Goal: Information Seeking & Learning: Learn about a topic

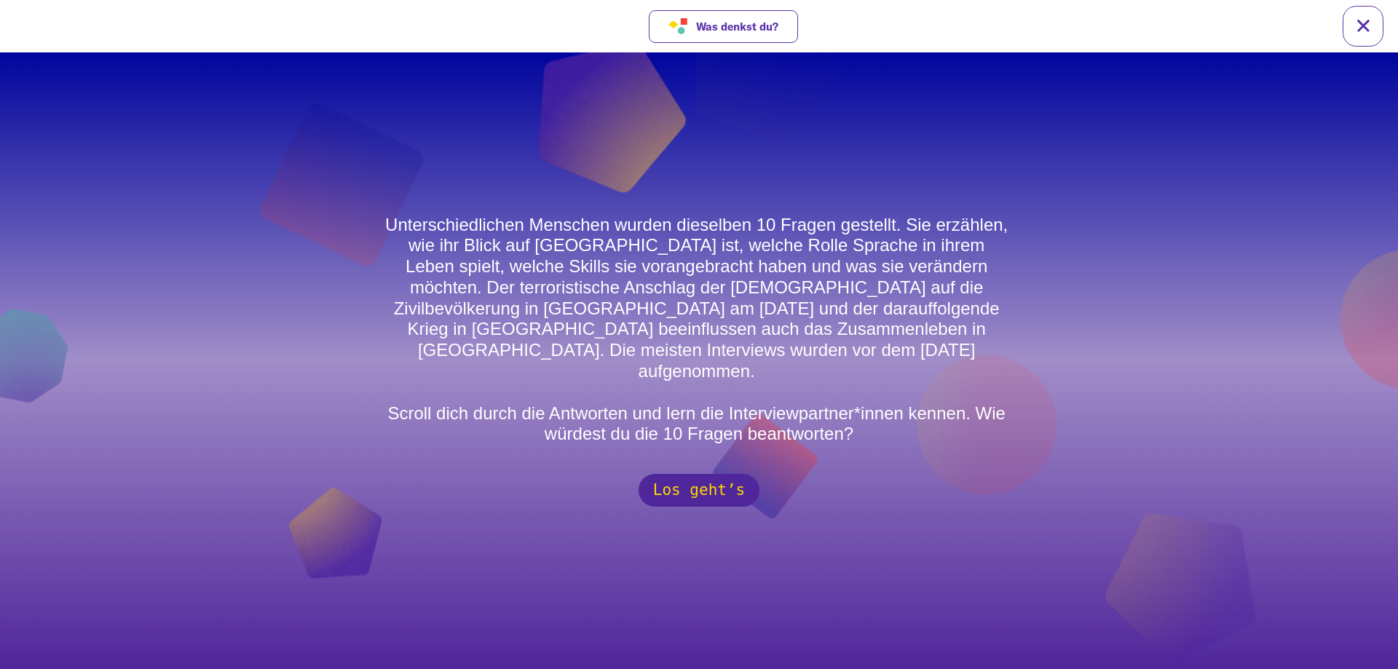
click at [725, 476] on button "Los geht’s" at bounding box center [699, 490] width 121 height 33
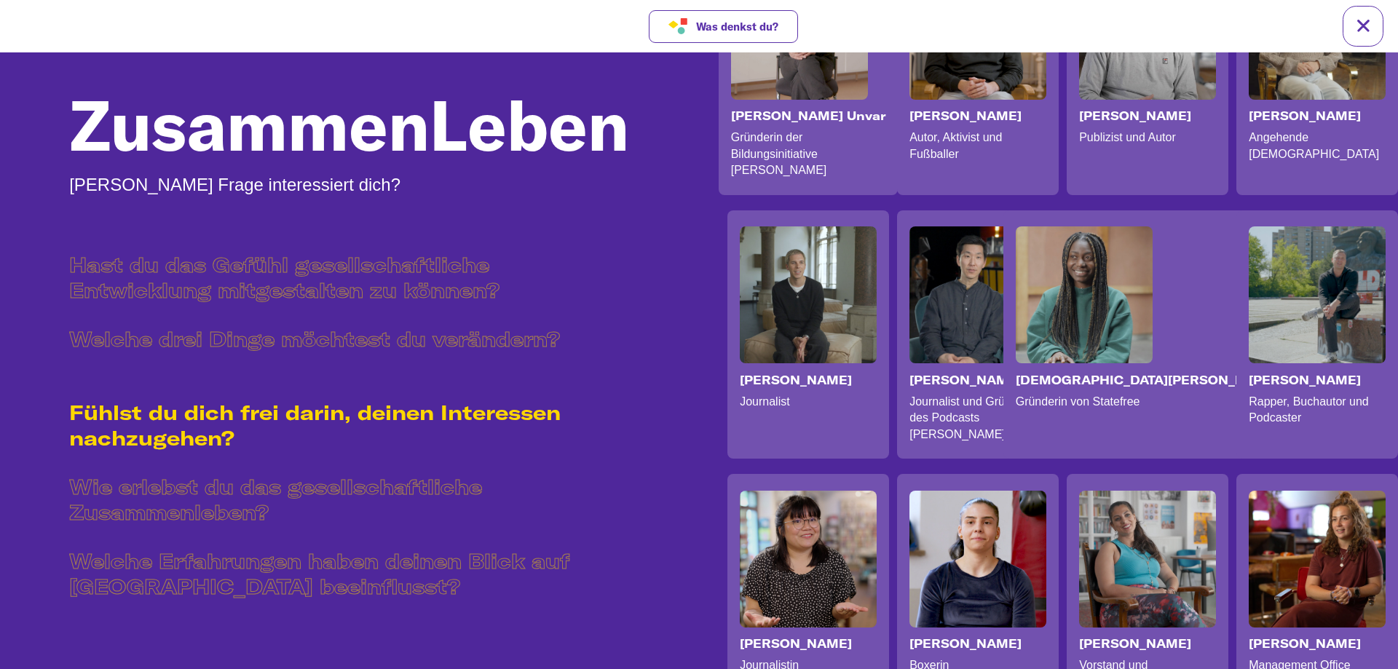
scroll to position [371, 0]
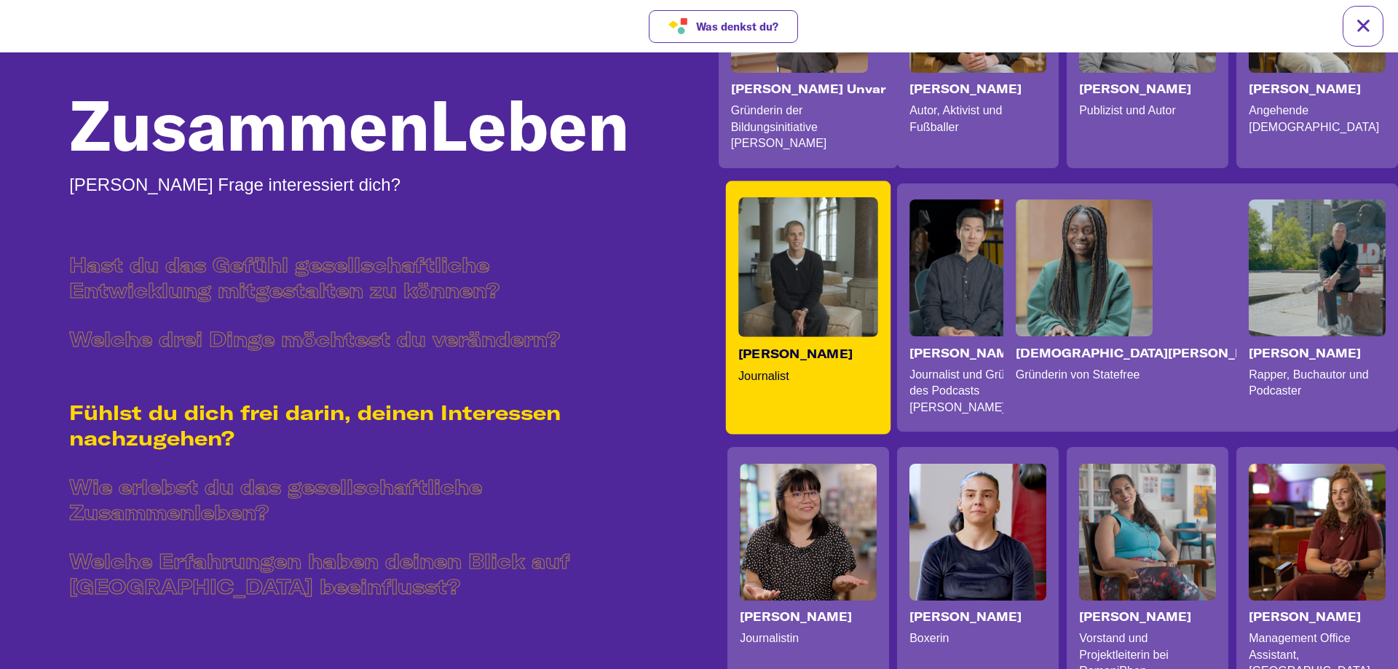
click at [796, 266] on video at bounding box center [808, 267] width 140 height 140
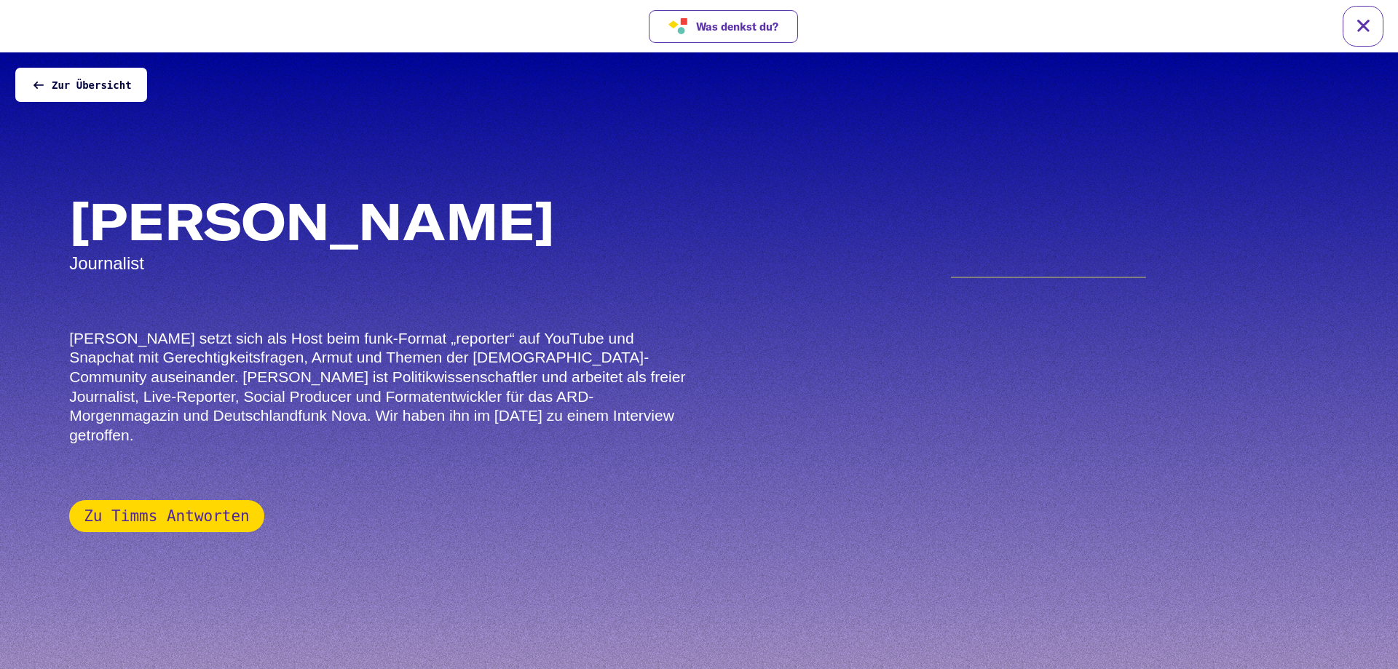
scroll to position [0, 0]
click at [187, 500] on button "Zu Timms Antworten" at bounding box center [166, 516] width 195 height 32
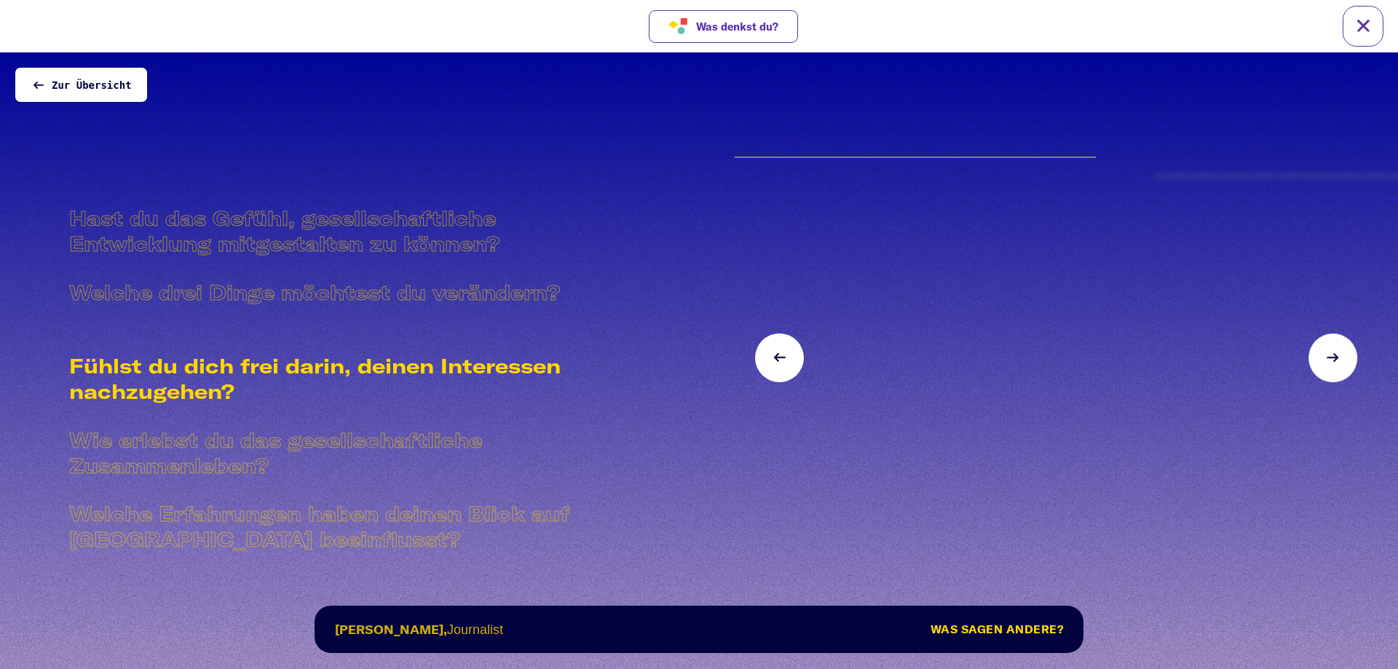
click at [786, 364] on button at bounding box center [779, 358] width 49 height 49
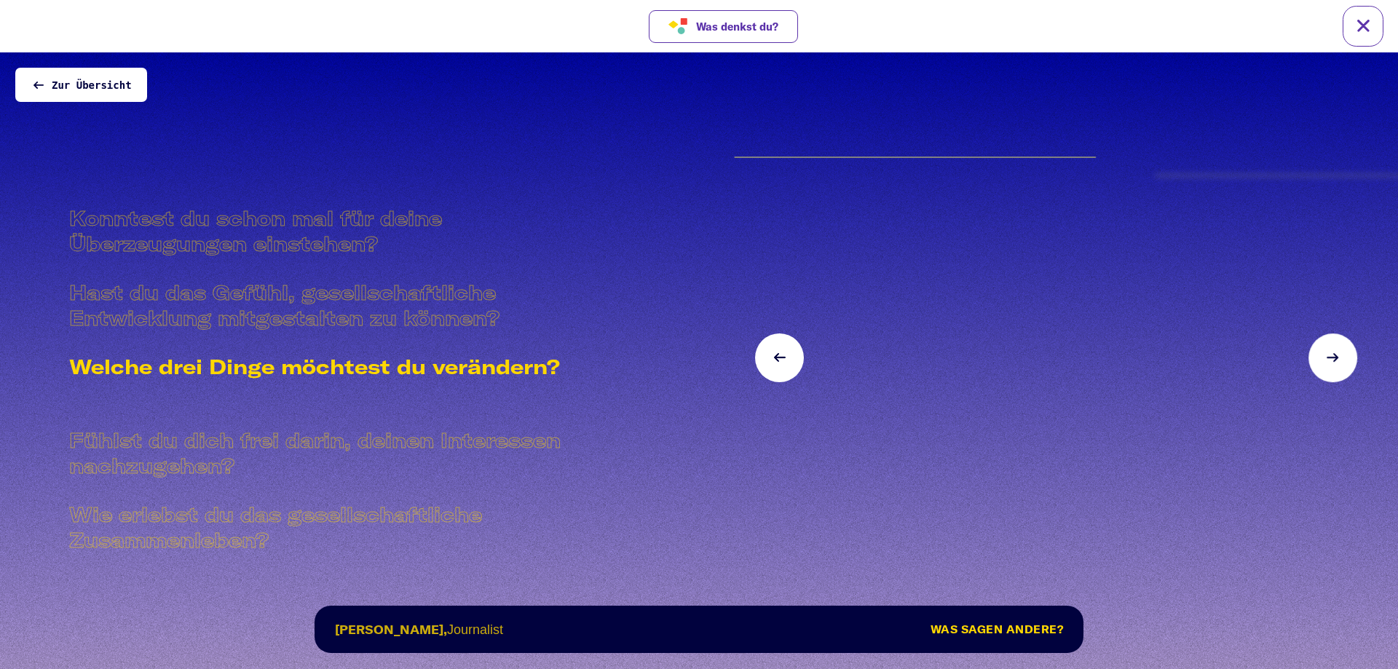
click at [568, 167] on section "Fühlst du dich frei darin, deinen Interessen nachzugehen? Wie erlebst du das ge…" at bounding box center [699, 360] width 1398 height 617
click at [977, 585] on div at bounding box center [1048, 360] width 699 height 617
click at [1321, 366] on button at bounding box center [1333, 358] width 49 height 49
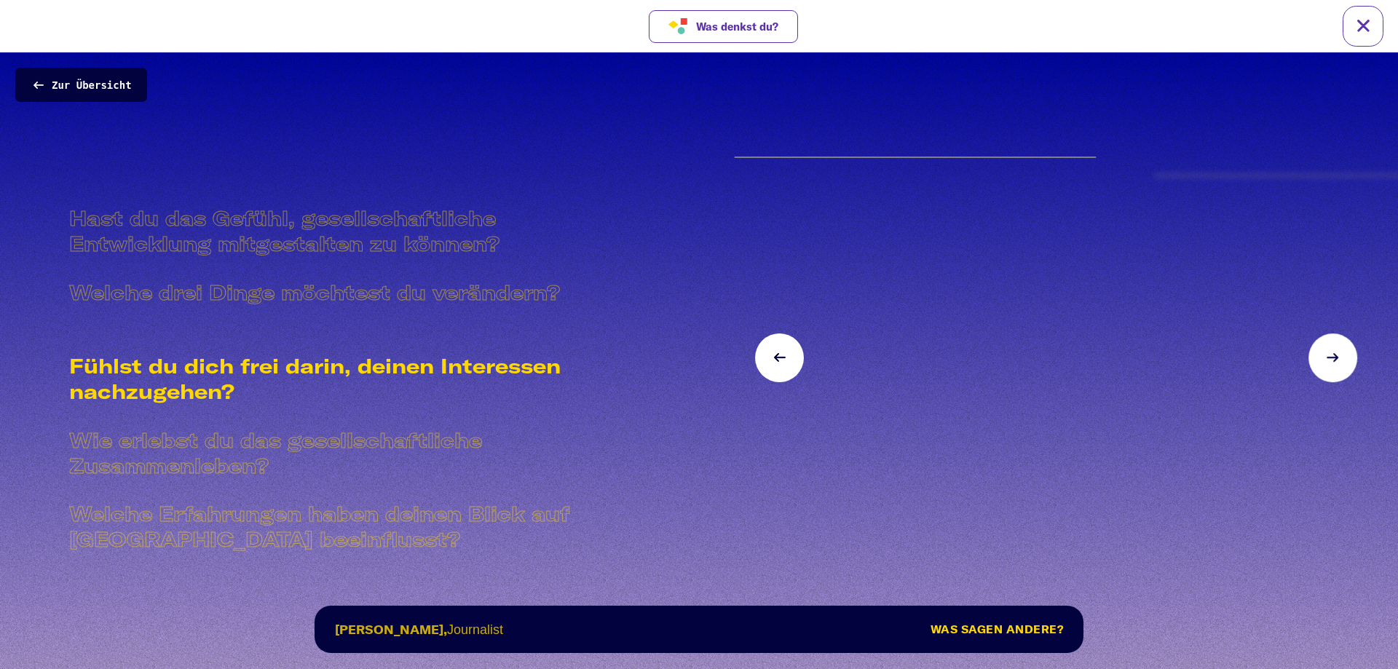
click at [111, 79] on span "Zur Übersicht" at bounding box center [92, 85] width 80 height 12
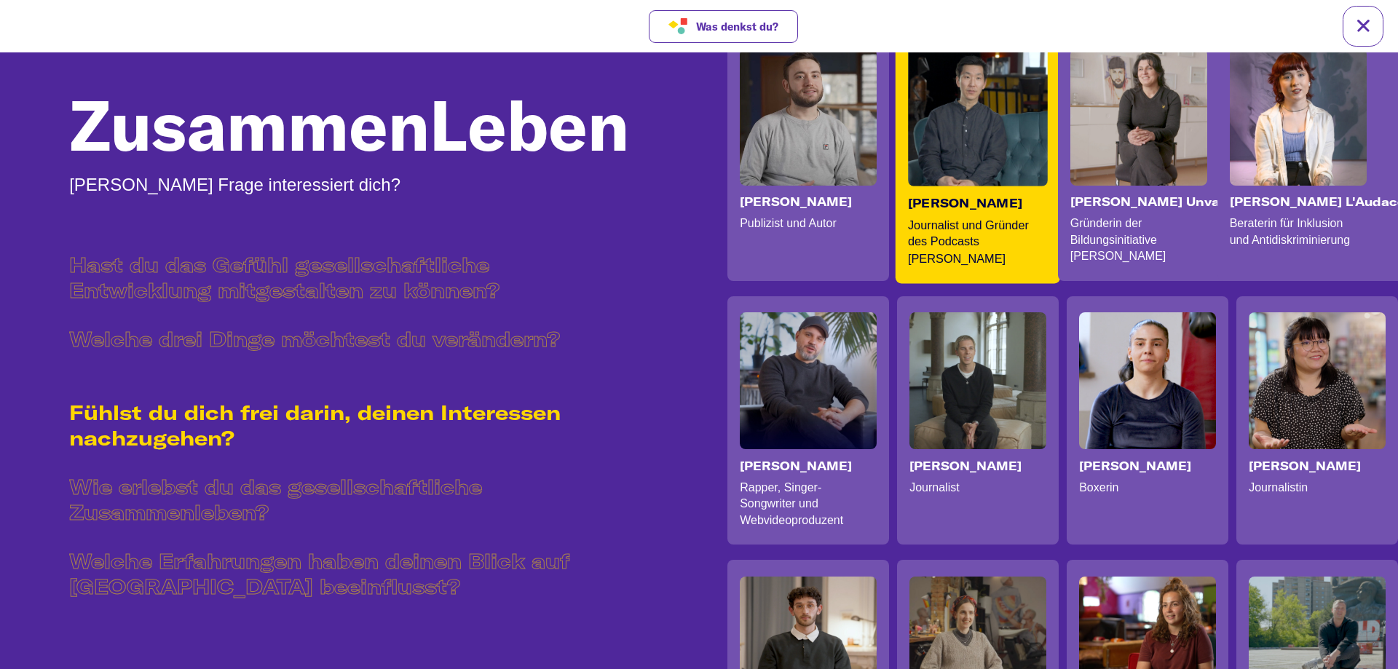
scroll to position [297, 0]
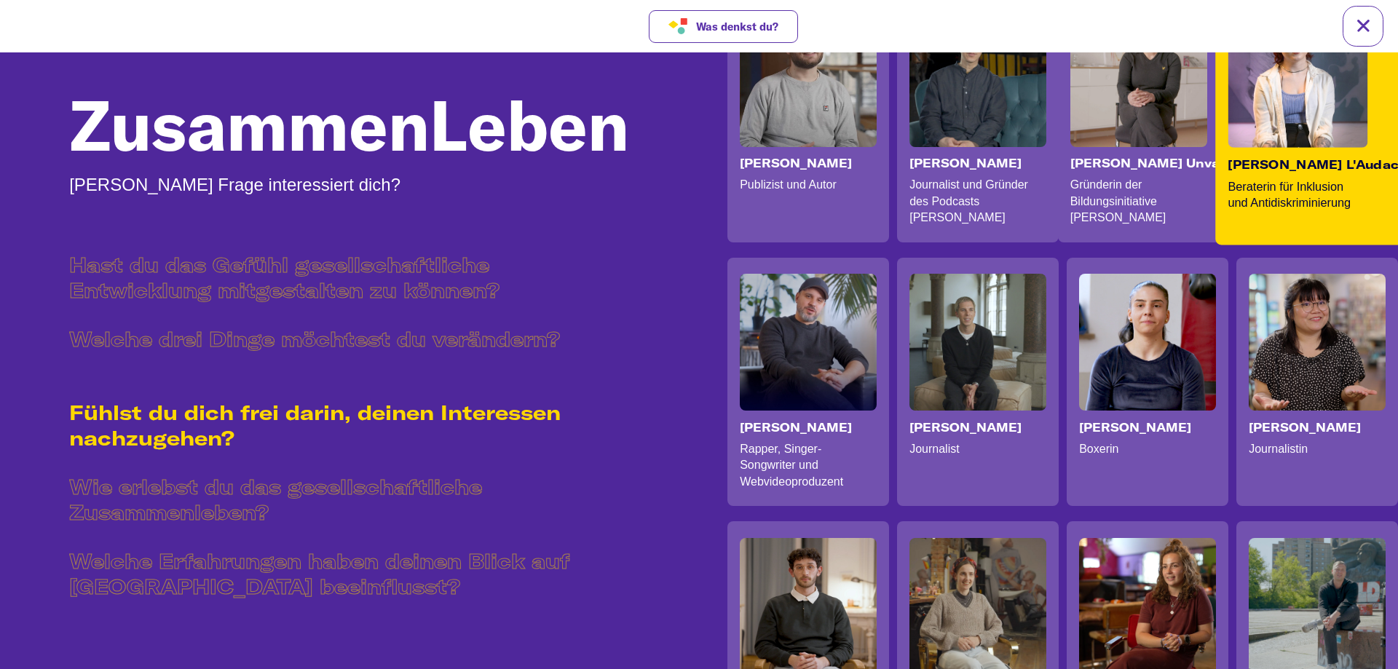
click at [1323, 191] on p "Beraterin für Inklusion und Antidiskriminierung" at bounding box center [1295, 203] width 134 height 50
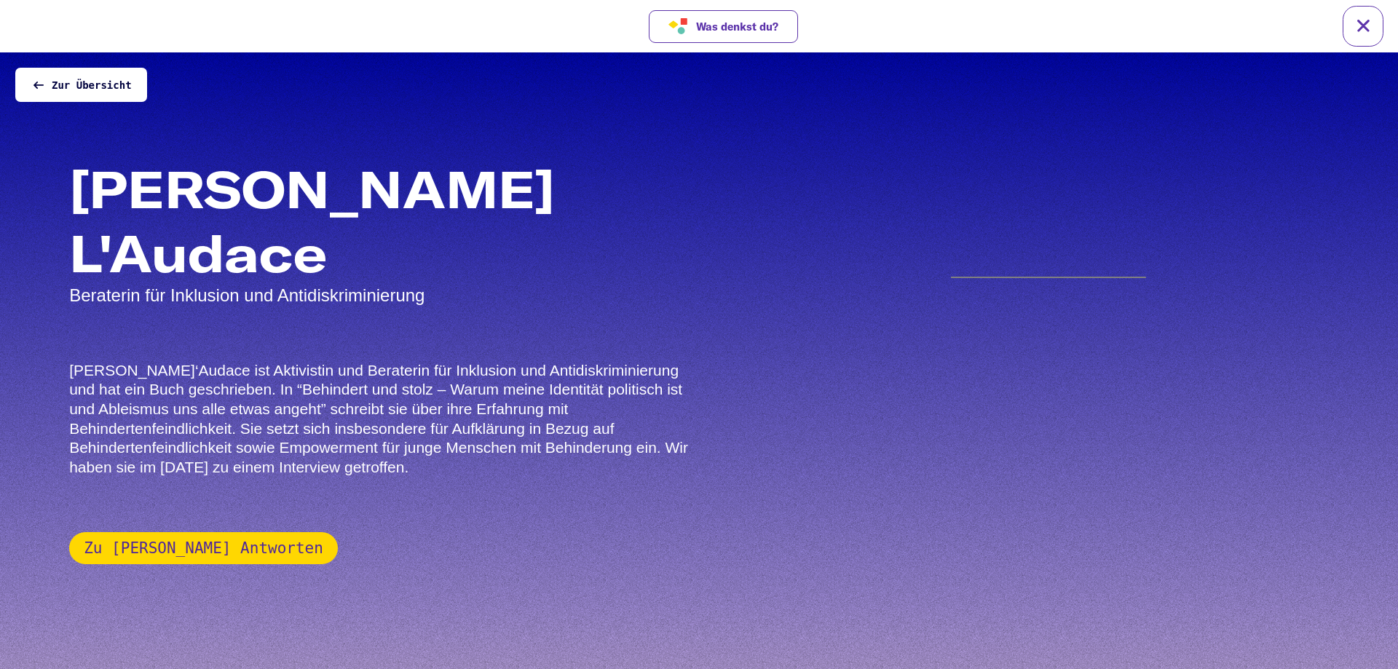
scroll to position [0, 0]
click at [205, 532] on button "Zu [PERSON_NAME] Antworten" at bounding box center [203, 548] width 269 height 32
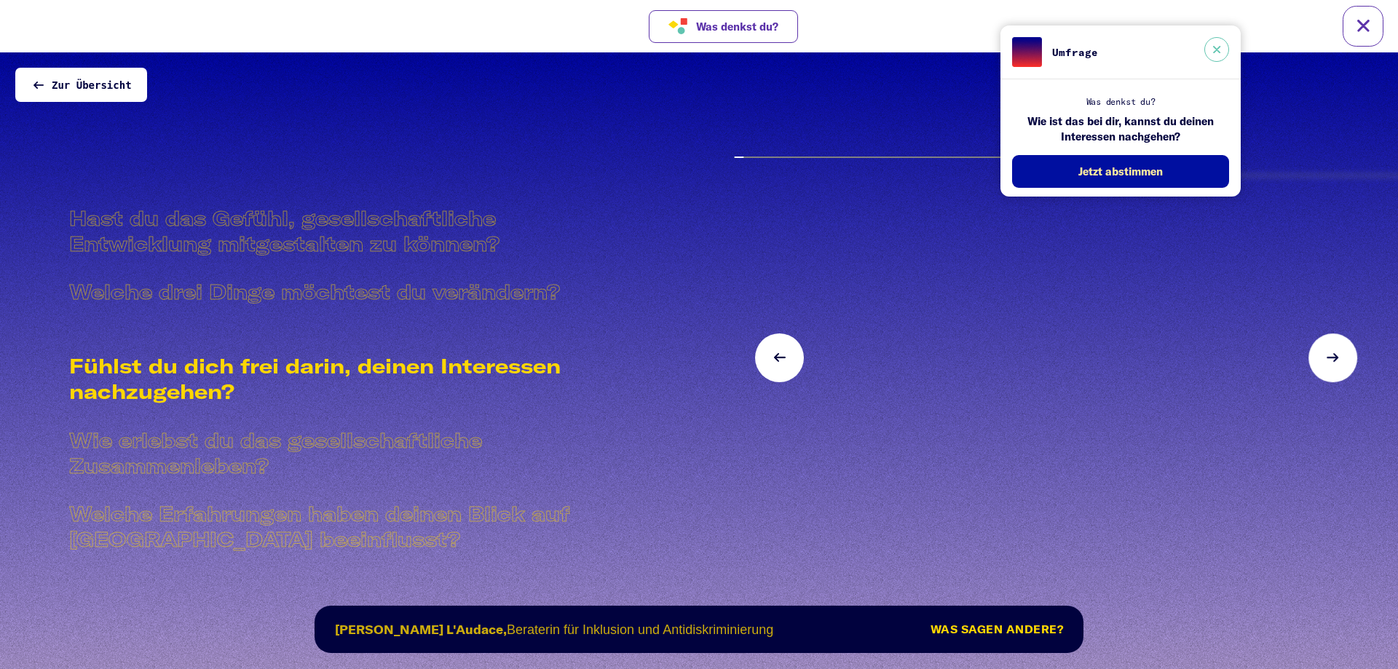
click at [1221, 42] on button at bounding box center [1217, 49] width 25 height 25
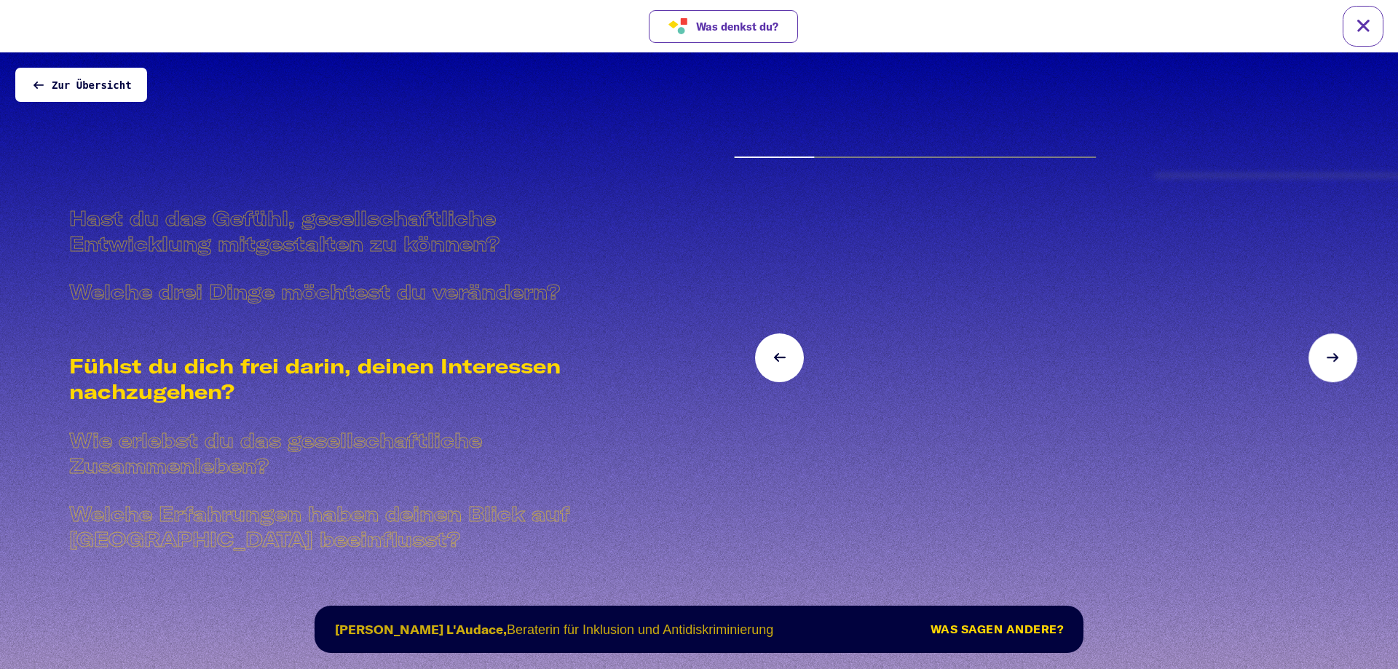
click at [467, 119] on section "Fühlst du dich frei darin, deinen Interessen nachzugehen? Wie erlebst du das ge…" at bounding box center [699, 360] width 1398 height 617
click at [87, 90] on span "Zur Übersicht" at bounding box center [92, 85] width 80 height 12
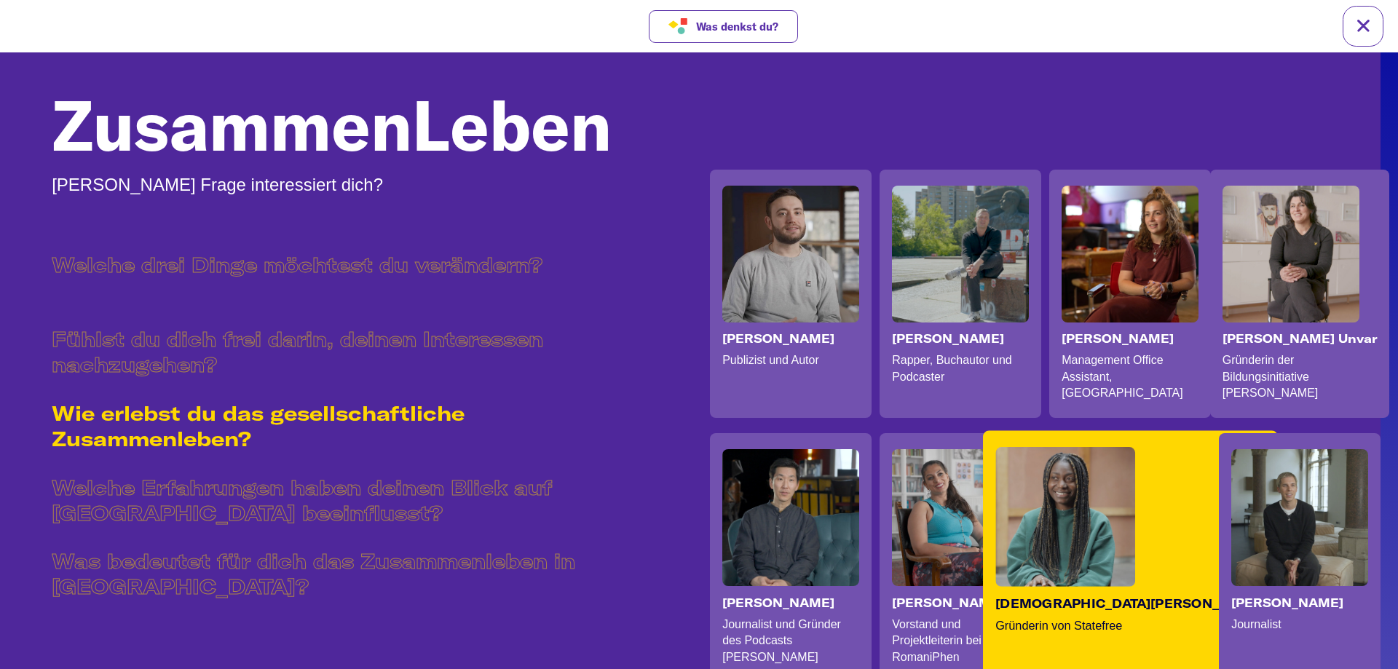
scroll to position [149, 17]
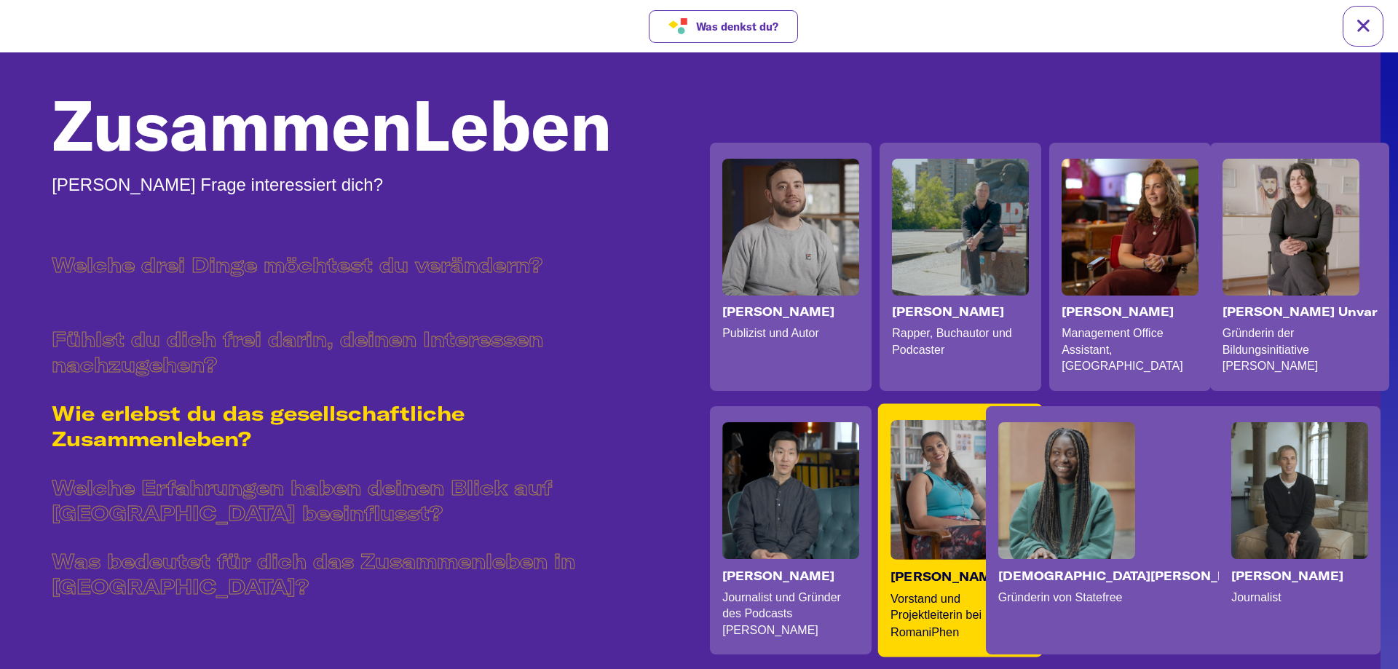
click at [1000, 610] on p "Vorstand und Projektleiterin bei RomaniPhen" at bounding box center [958, 616] width 134 height 50
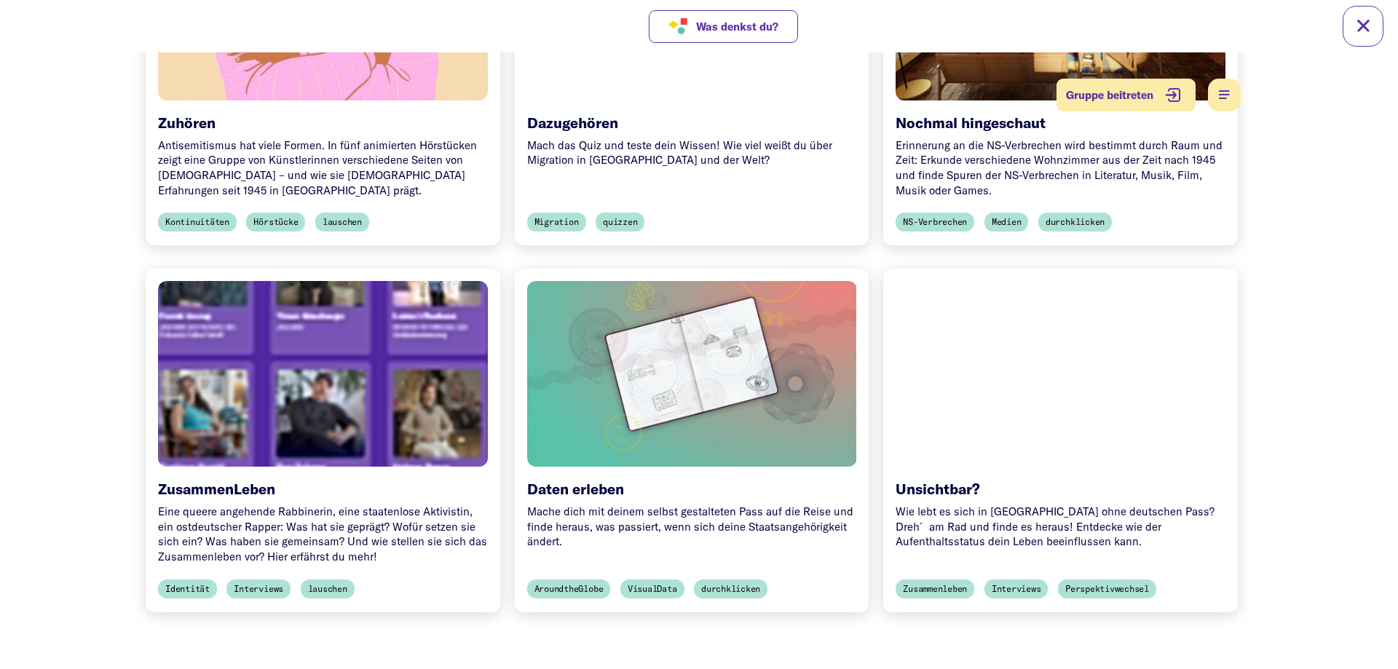
scroll to position [743, 0]
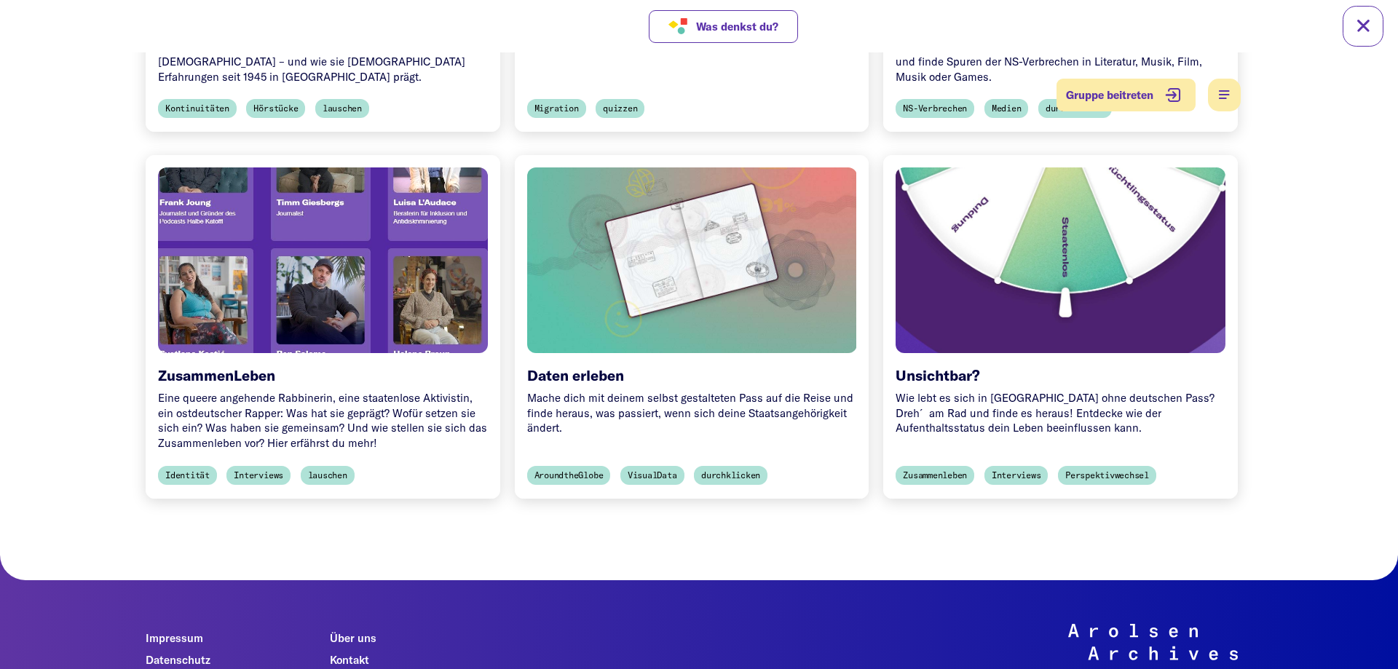
click at [330, 283] on div at bounding box center [323, 260] width 346 height 194
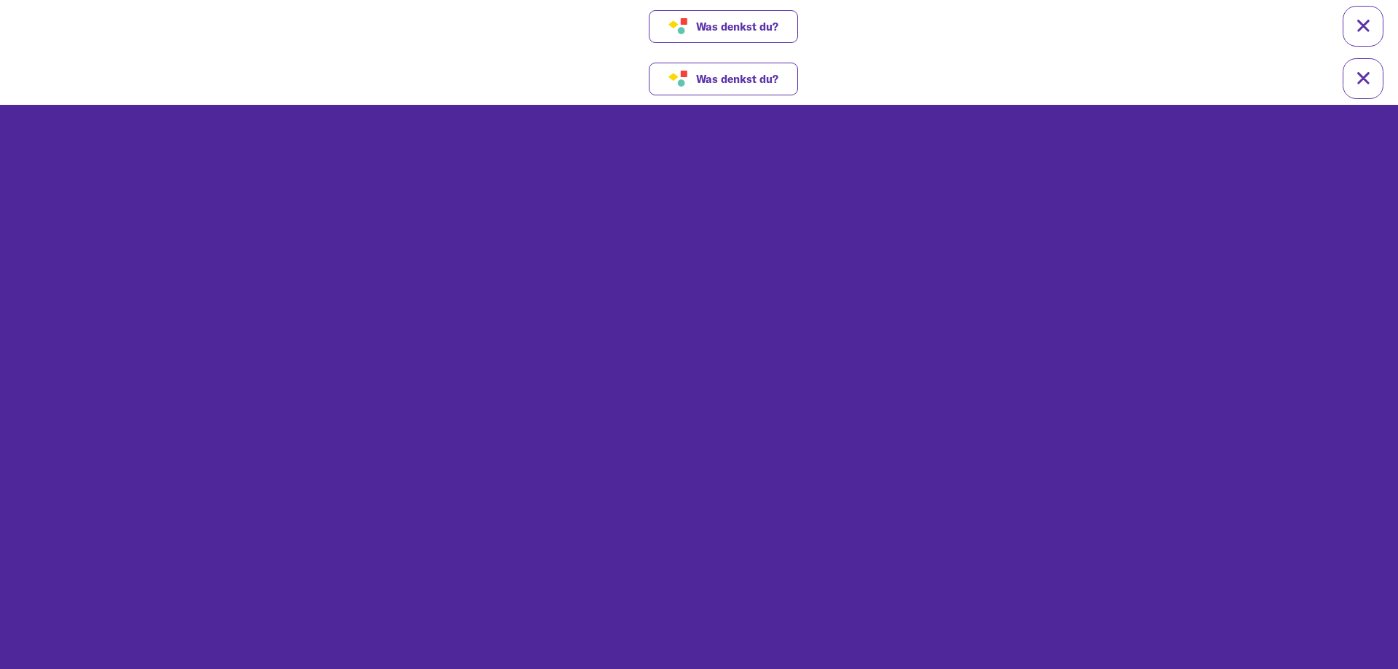
scroll to position [0, 0]
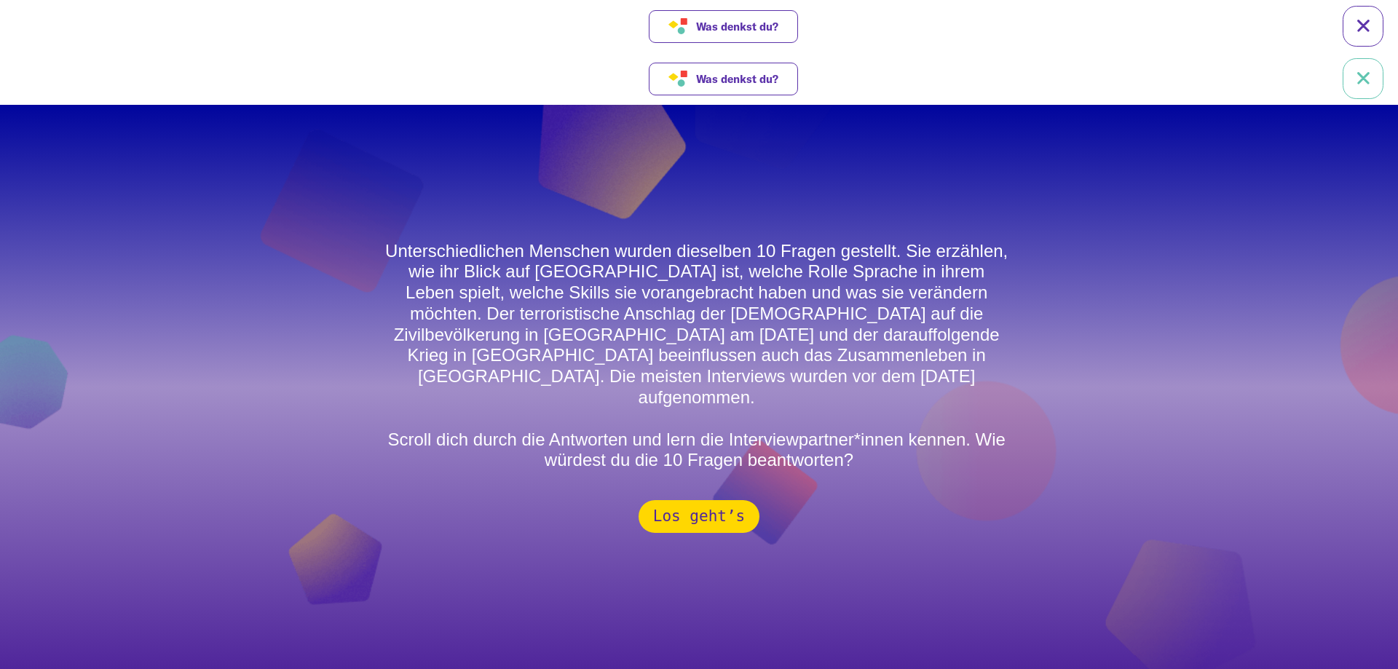
click at [1365, 71] on link at bounding box center [1363, 78] width 41 height 41
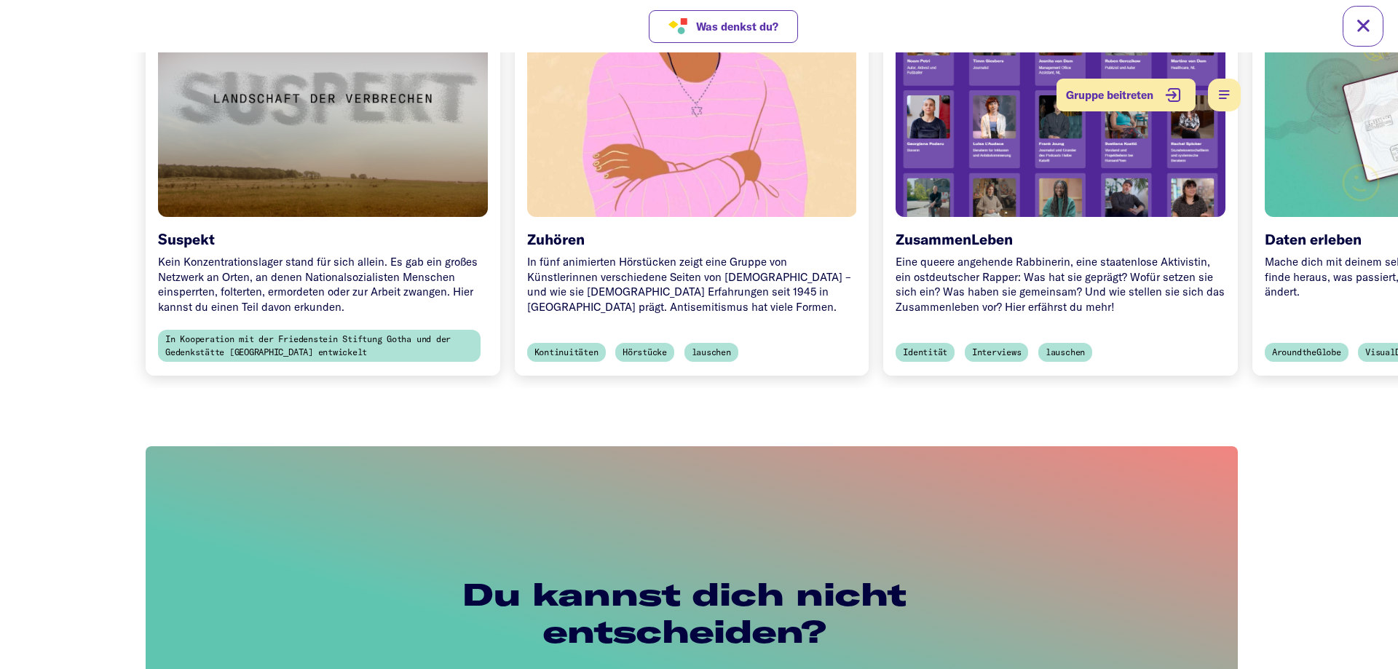
scroll to position [446, 0]
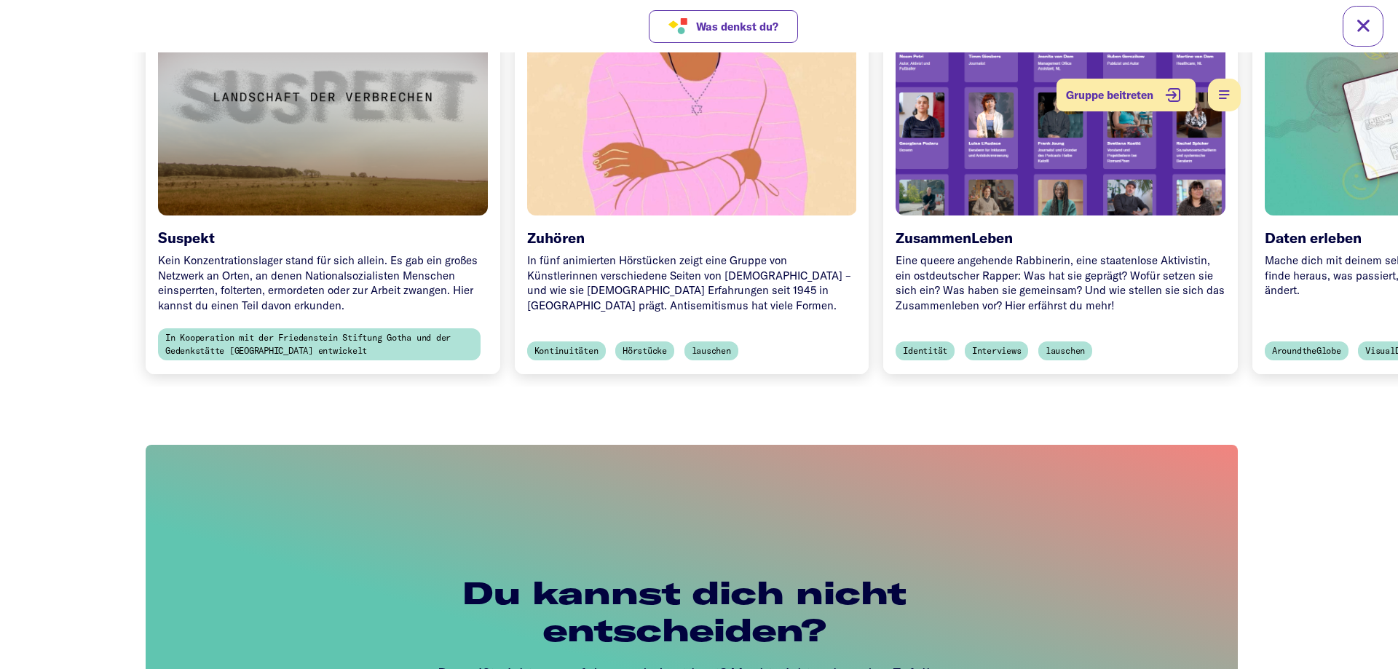
click at [980, 253] on div "Eine queere angehende Rabbinerin, eine staatenlose Aktivistin, ein ostdeutscher…" at bounding box center [1061, 283] width 330 height 60
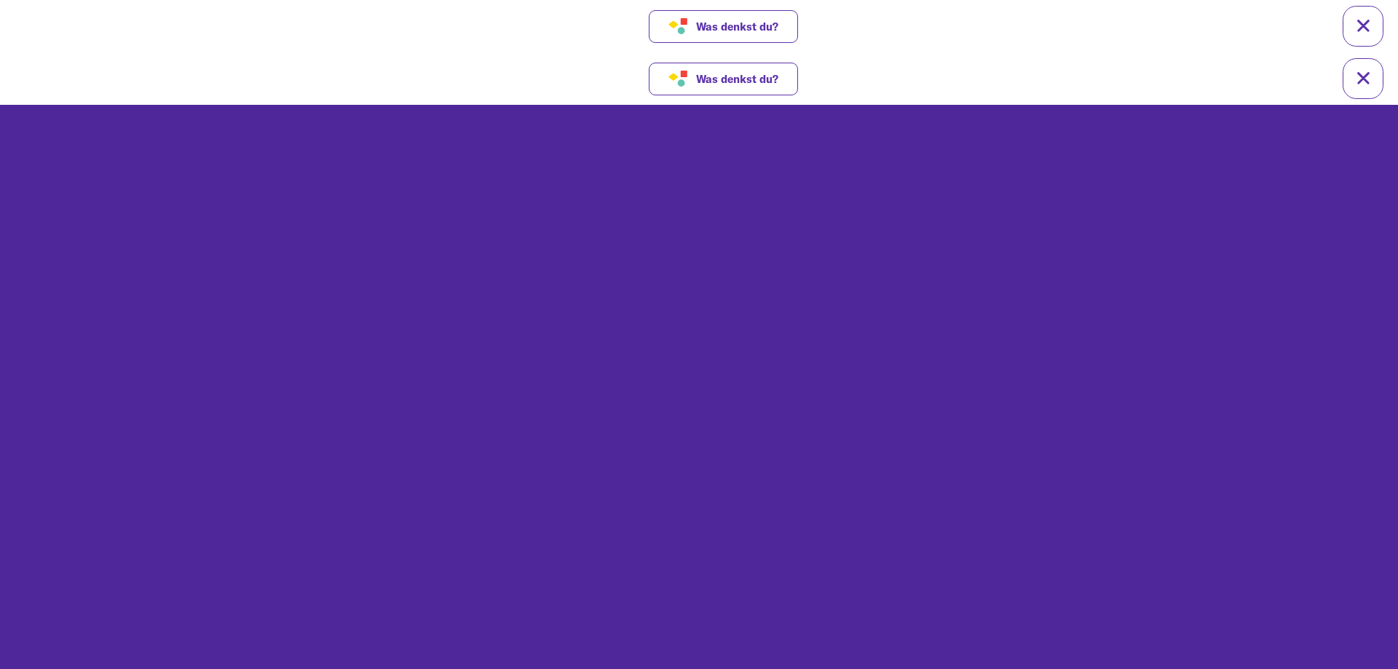
scroll to position [0, 0]
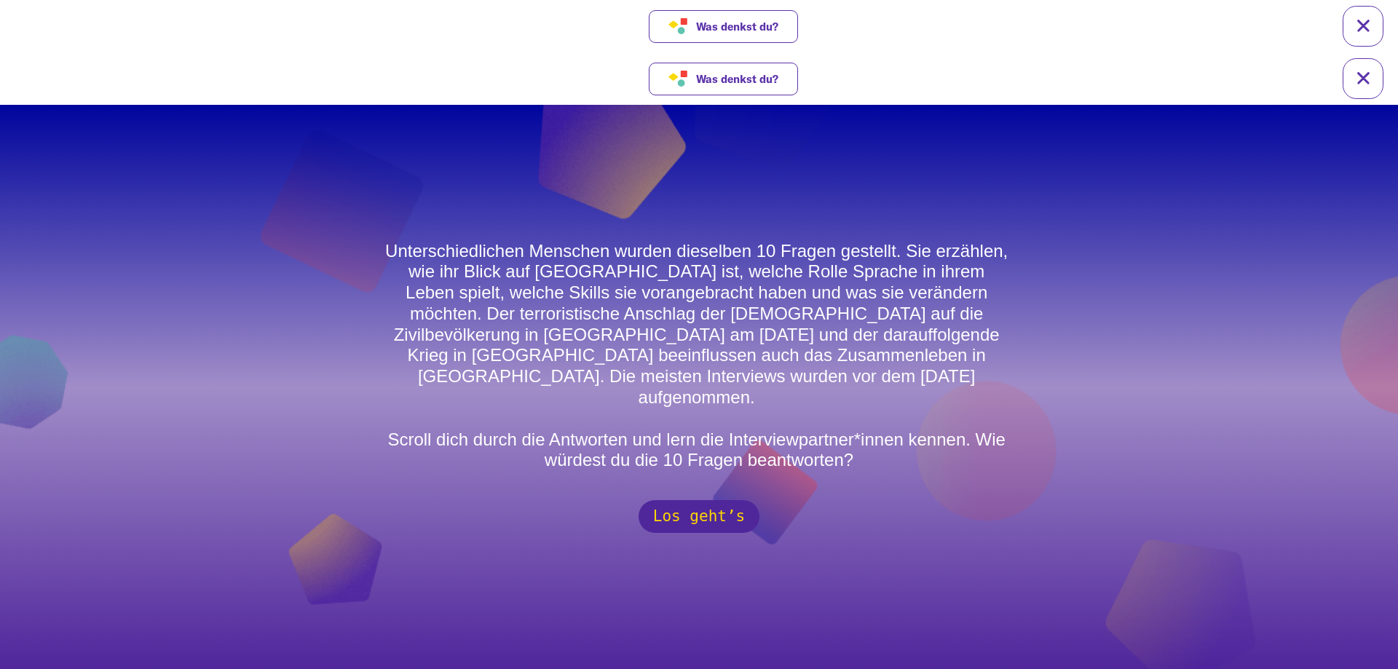
click at [690, 500] on button "Los geht’s" at bounding box center [699, 516] width 121 height 33
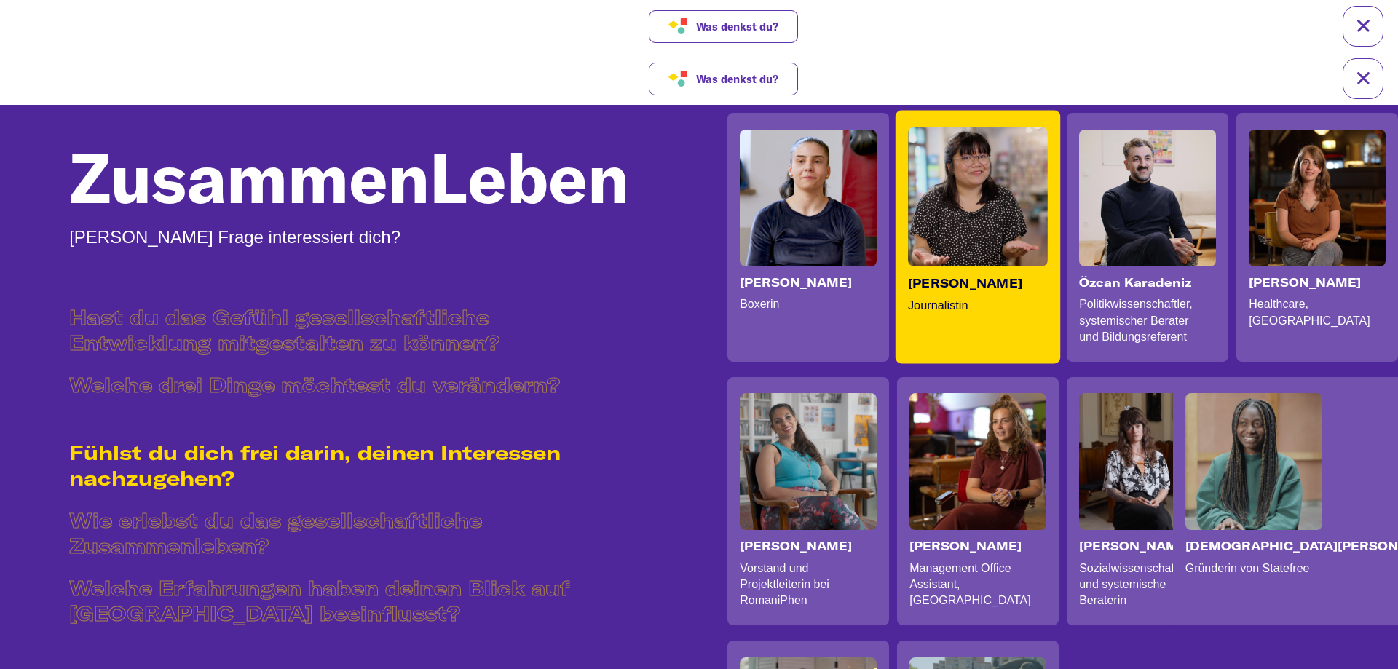
scroll to position [966, 0]
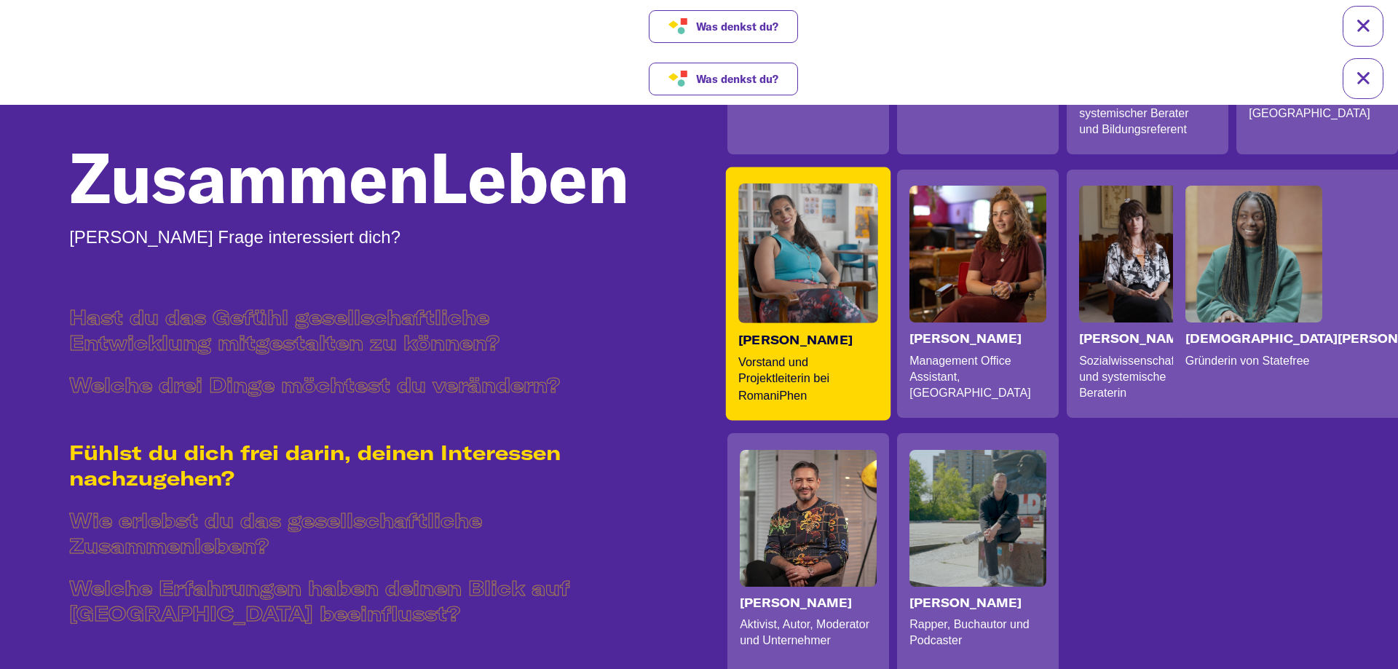
click at [858, 372] on p "Vorstand und Projektleiterin bei RomaniPhen" at bounding box center [805, 379] width 134 height 50
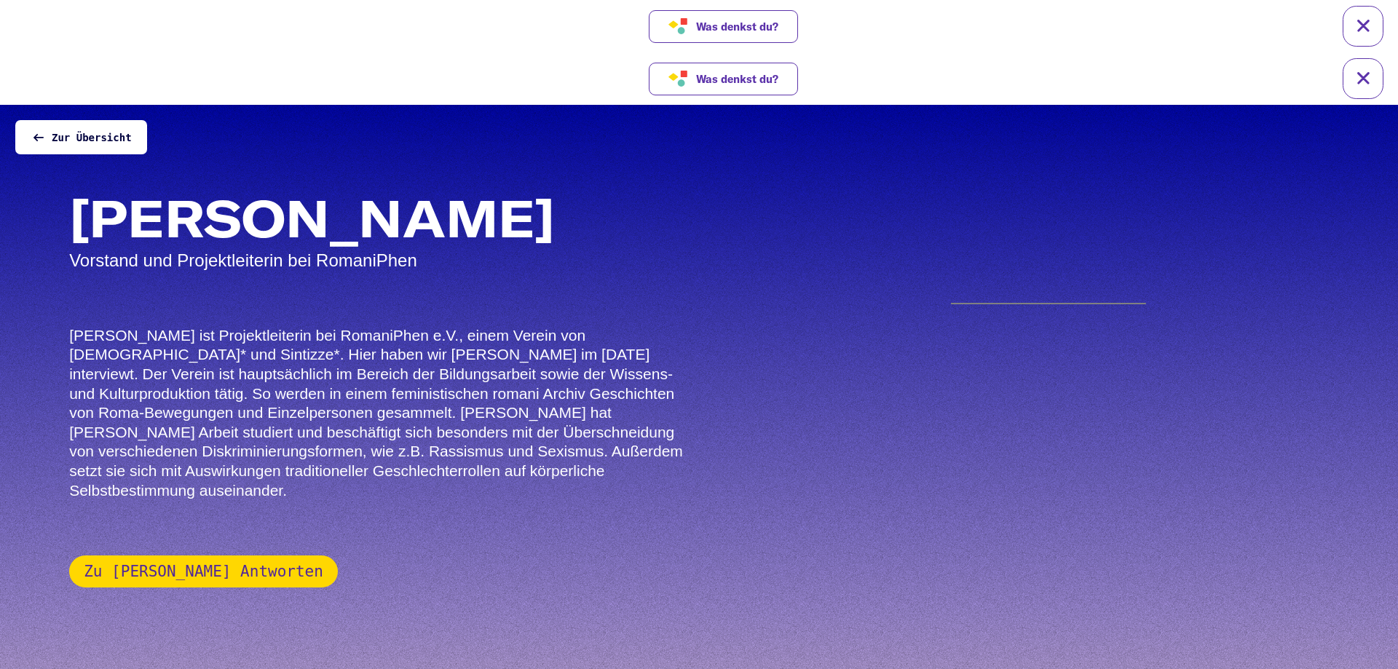
scroll to position [0, 0]
click at [193, 556] on button "Zu [PERSON_NAME] Antworten" at bounding box center [203, 572] width 269 height 32
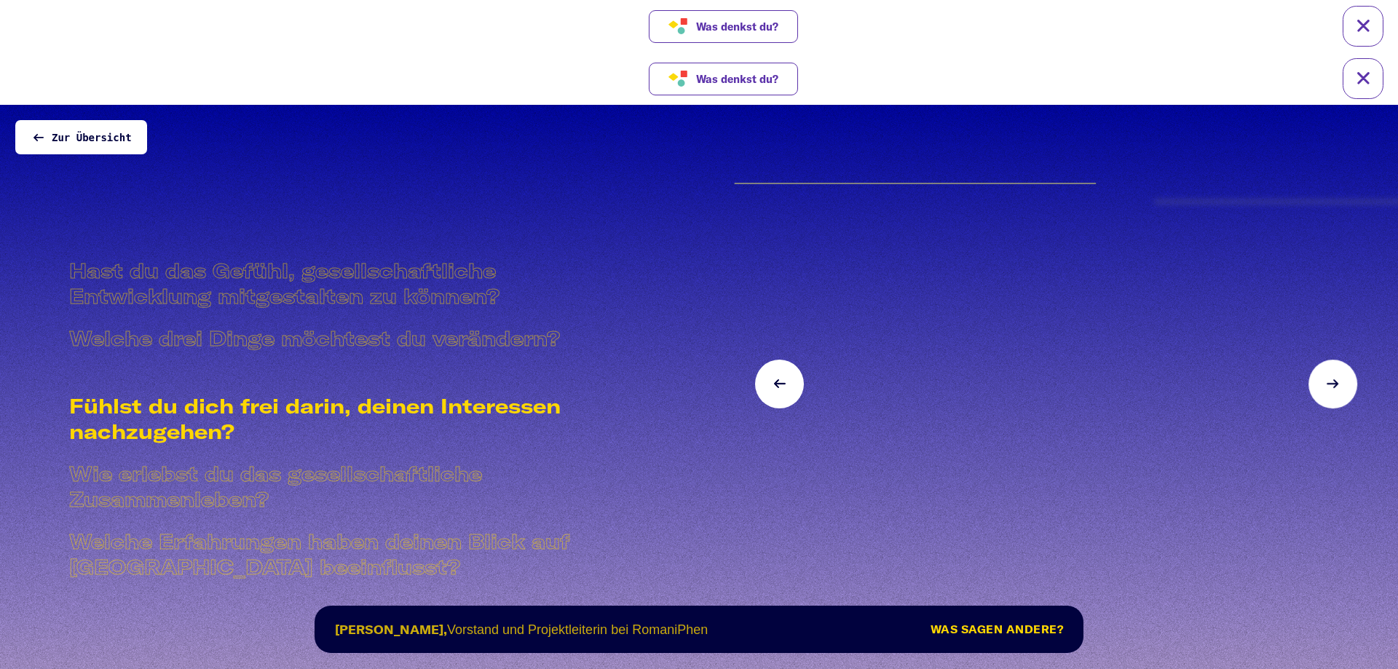
click at [1337, 395] on button at bounding box center [1333, 384] width 49 height 49
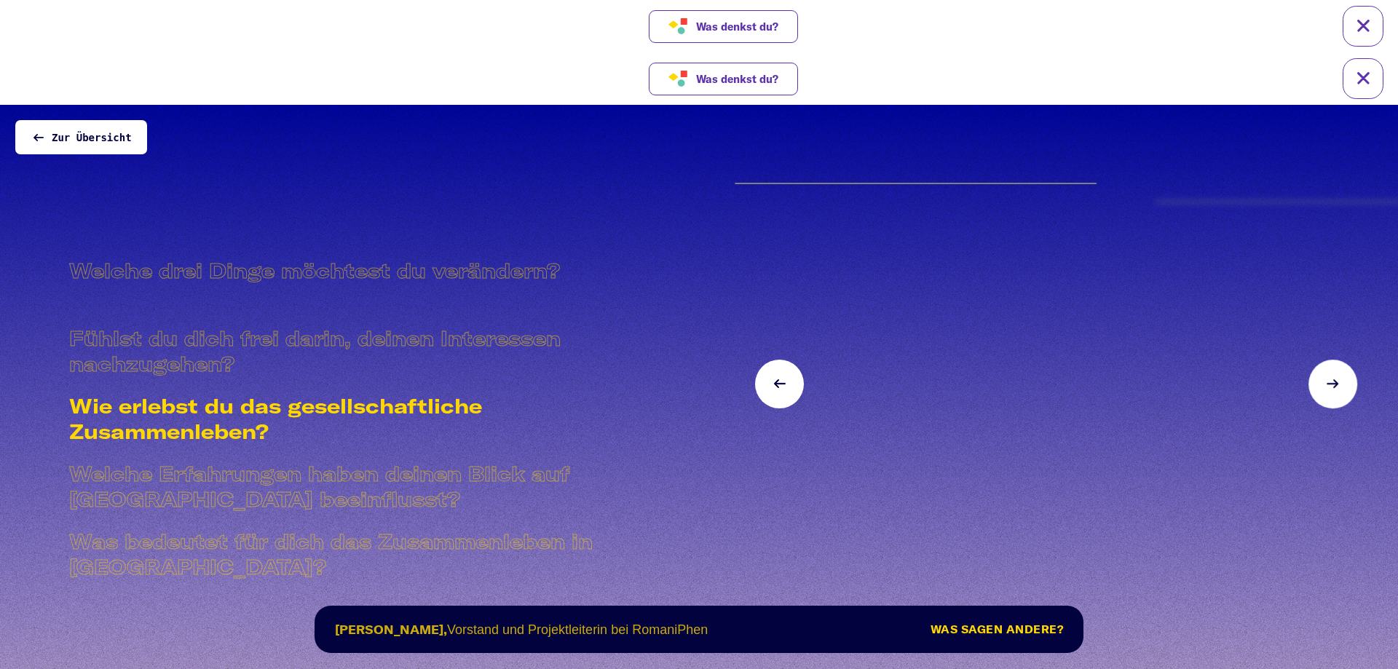
click at [1337, 395] on button at bounding box center [1333, 384] width 49 height 49
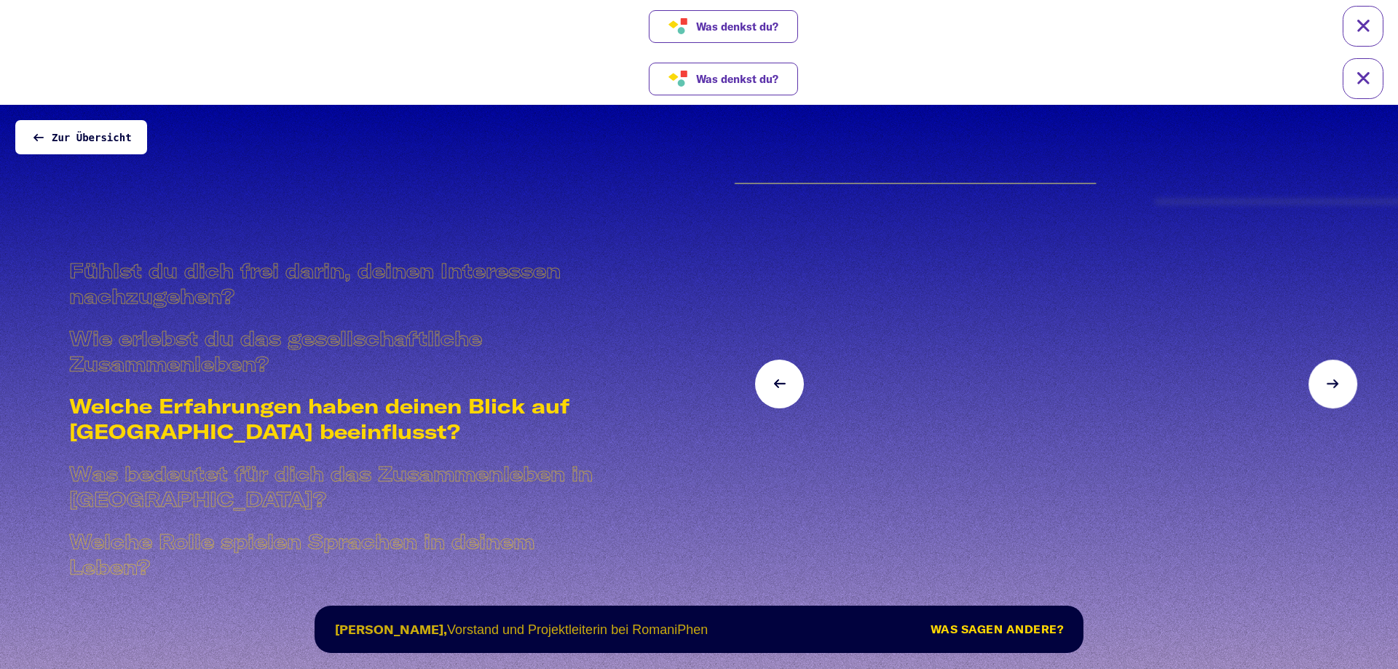
click at [1337, 395] on button at bounding box center [1333, 384] width 49 height 49
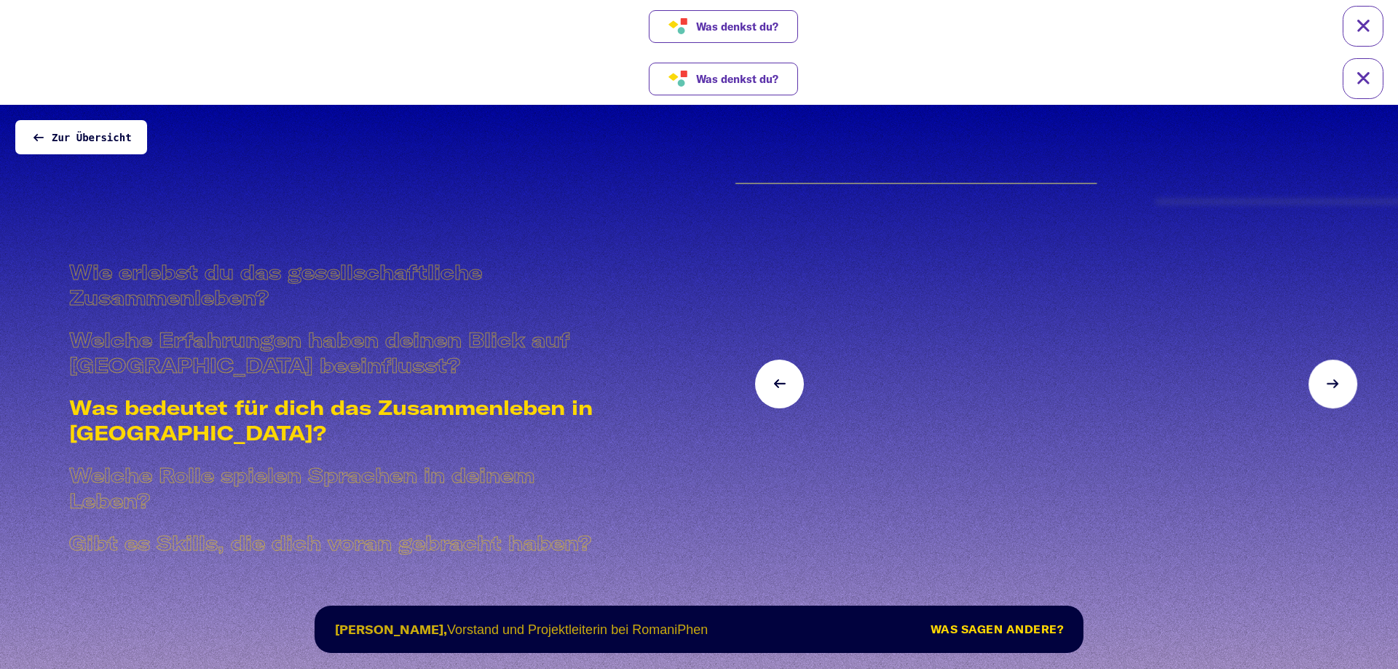
click at [1337, 395] on button at bounding box center [1333, 384] width 49 height 49
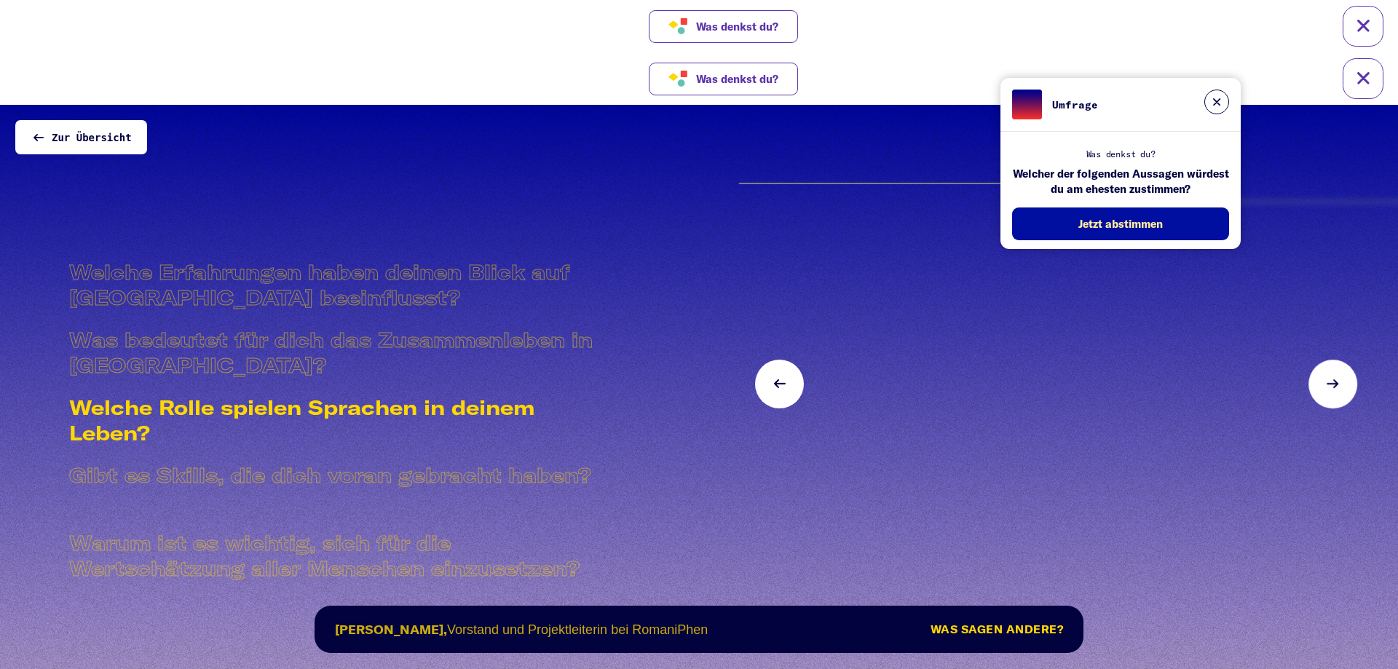
click at [1337, 395] on button at bounding box center [1333, 384] width 49 height 49
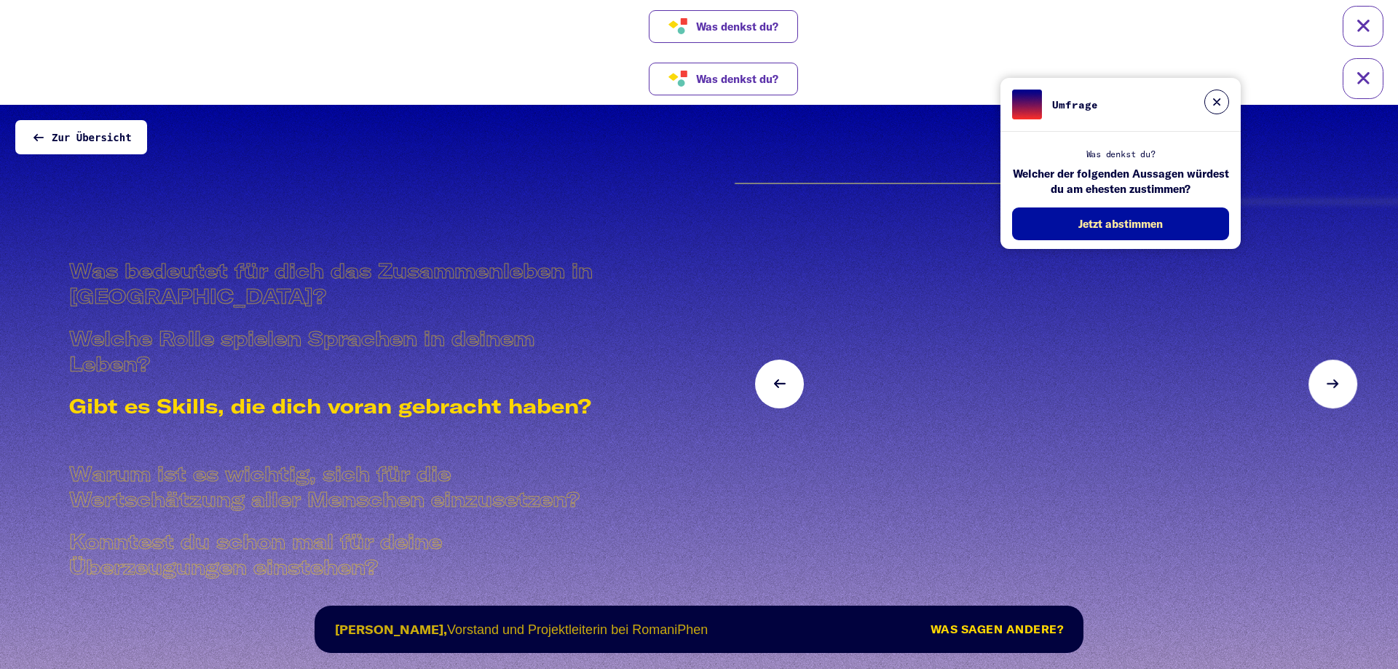
click at [1337, 395] on button at bounding box center [1333, 384] width 49 height 49
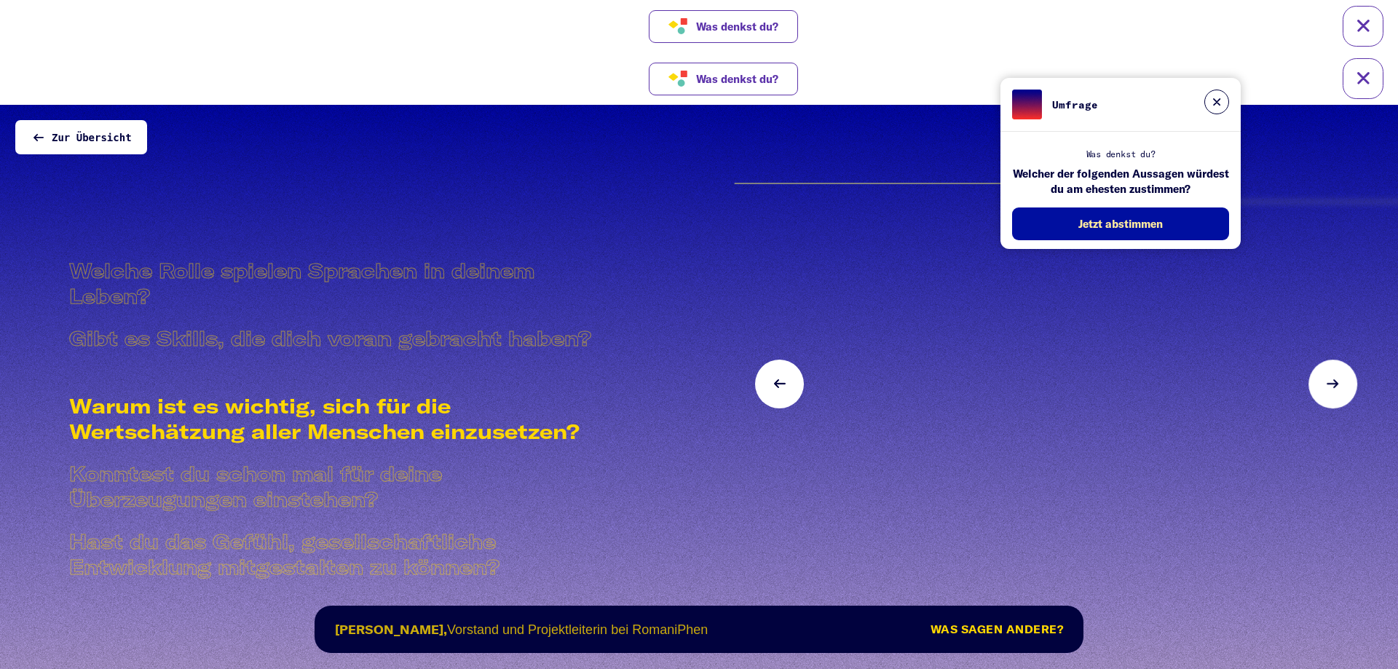
click at [1337, 395] on button at bounding box center [1333, 384] width 49 height 49
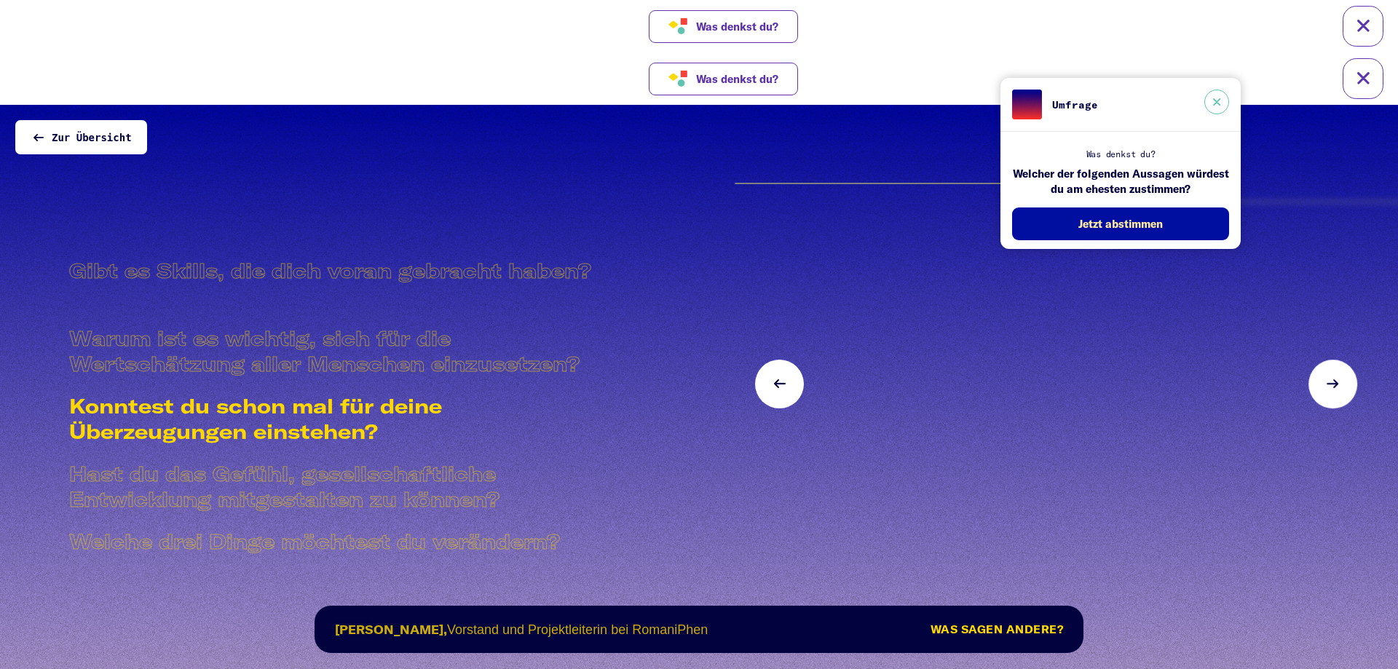
click at [1219, 97] on button at bounding box center [1217, 102] width 25 height 25
